Goal: Information Seeking & Learning: Learn about a topic

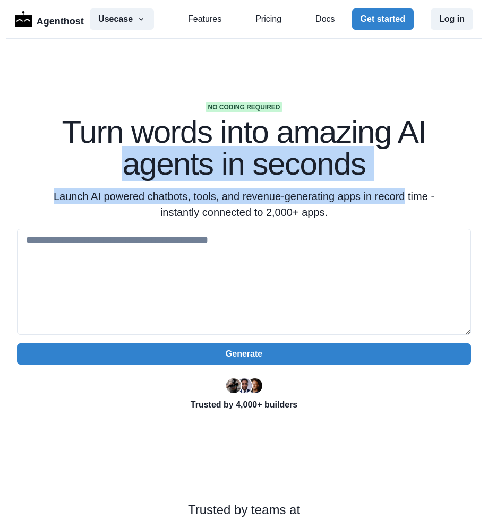
drag, startPoint x: 435, startPoint y: 140, endPoint x: 396, endPoint y: 205, distance: 76.0
click at [396, 205] on div "No coding required Turn words into amazing AI agents in seconds Launch AI power…" at bounding box center [244, 162] width 454 height 118
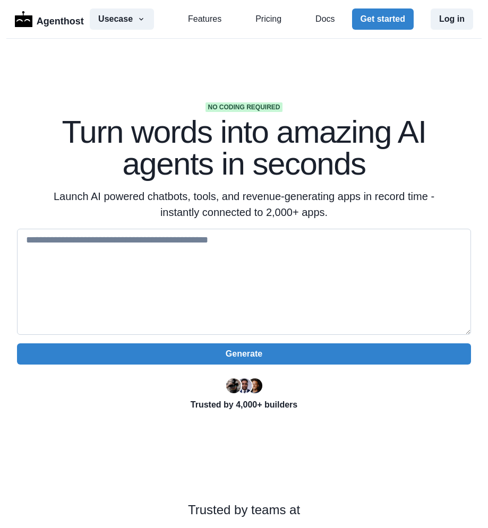
click at [370, 269] on textarea at bounding box center [244, 282] width 454 height 106
click at [130, 11] on button "Usecase" at bounding box center [122, 18] width 64 height 21
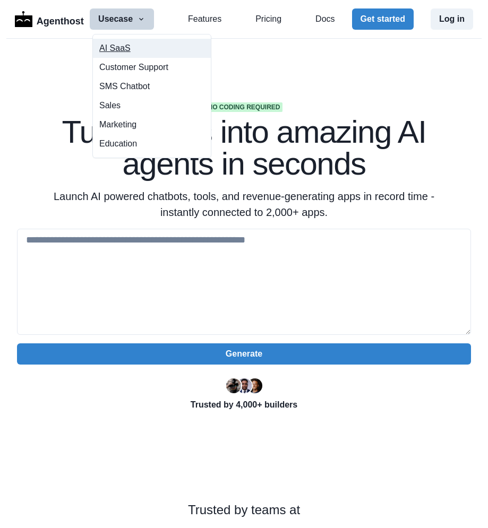
click at [131, 40] on button "AI SaaS" at bounding box center [152, 48] width 118 height 19
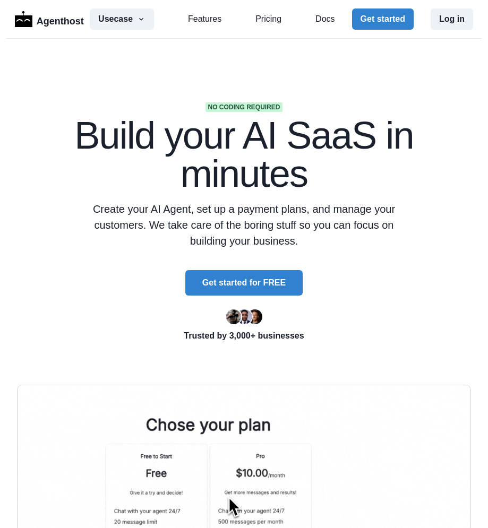
scroll to position [229, 0]
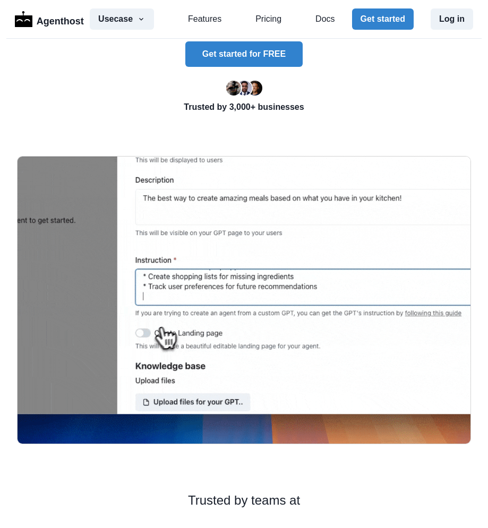
click at [151, 198] on img at bounding box center [244, 300] width 454 height 288
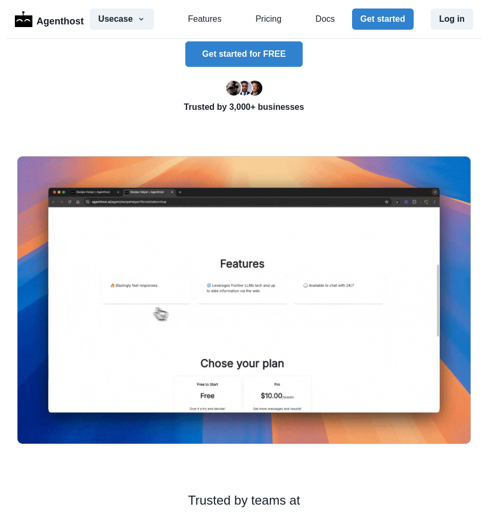
click at [151, 198] on img at bounding box center [244, 300] width 454 height 288
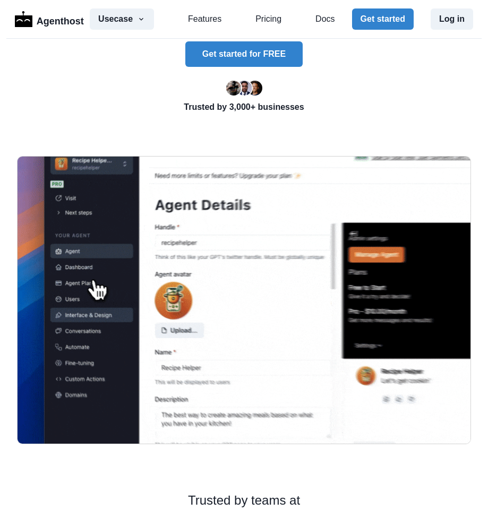
click at [150, 195] on img at bounding box center [244, 300] width 454 height 288
